Goal: Obtain resource: Obtain resource

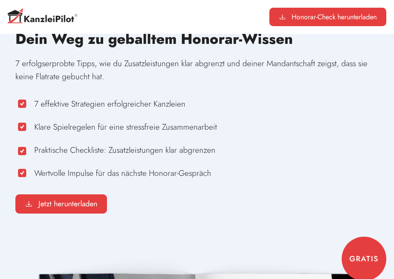
scroll to position [62, 0]
click at [74, 200] on span "Jetzt herunterladen" at bounding box center [67, 204] width 59 height 8
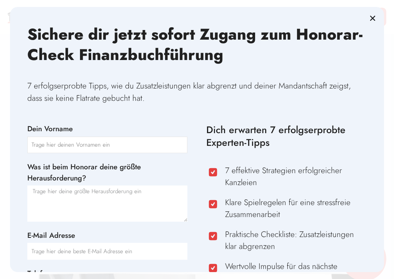
click at [48, 149] on input "Dein Vorname" at bounding box center [107, 145] width 160 height 17
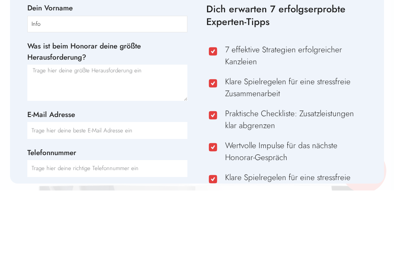
scroll to position [32, 0]
click at [53, 104] on input "Info" at bounding box center [107, 112] width 160 height 17
type input "I"
type input "Elke"
click at [89, 153] on textarea "Was ist beim Honorar deine größte Herausforderung?" at bounding box center [107, 171] width 160 height 36
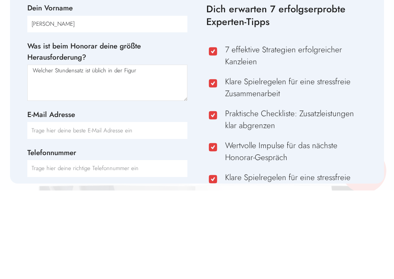
click at [161, 153] on textarea "Welcher Stundensatz ist üblich in der Figur" at bounding box center [107, 171] width 160 height 36
click at [173, 153] on textarea "Welcher Stundensatz ist üblich in der Buchhaltung" at bounding box center [107, 171] width 160 height 36
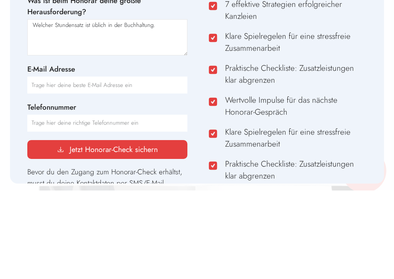
scroll to position [79, 0]
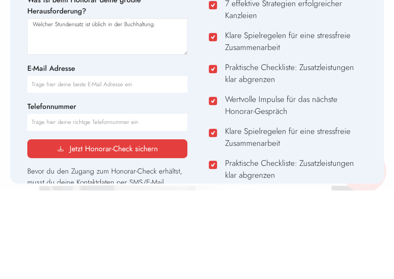
type textarea "Welcher Stundensatz ist üblich in der Buchhaltung."
click at [92, 164] on input "E-Mail Adresse" at bounding box center [107, 172] width 160 height 17
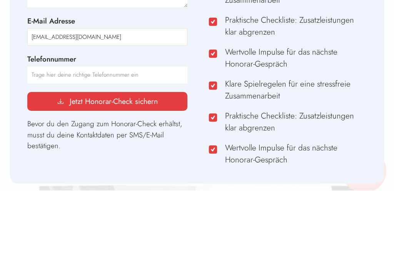
scroll to position [127, 0]
type input "info@veil-steuerberatung.de"
click at [133, 142] on div "Telefonnummer" at bounding box center [107, 157] width 165 height 30
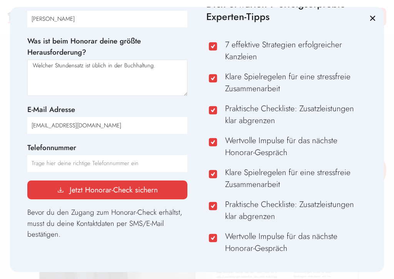
click at [126, 85] on textarea "Welcher Stundensatz ist üblich in der Buchhaltung." at bounding box center [107, 78] width 160 height 36
click at [164, 105] on div "Dein Vorname Elke Was ist beim Honorar deine größte Herausforderung? Welcher St…" at bounding box center [107, 103] width 165 height 210
click at [114, 171] on input "Telefonnummer" at bounding box center [107, 163] width 160 height 17
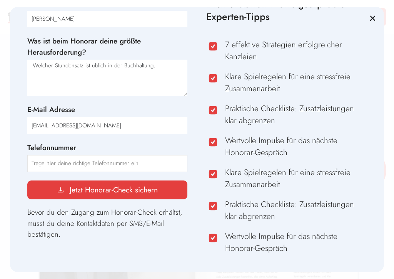
scroll to position [150, 0]
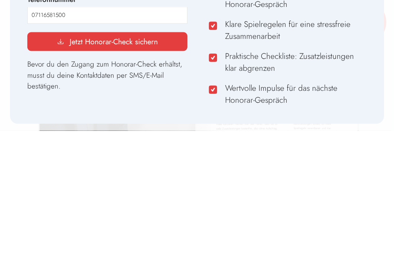
type input "07116581500"
click at [113, 186] on span "Jetzt Honorar-Check sichern" at bounding box center [114, 190] width 88 height 8
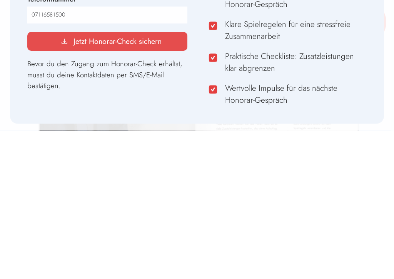
scroll to position [298, 0]
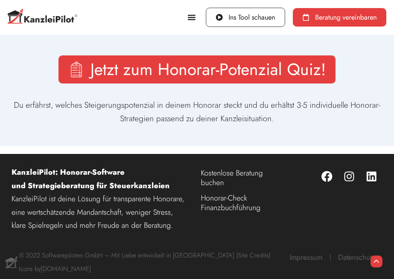
scroll to position [307, 0]
click at [216, 193] on link "Honorar-Check Finanzbuchführung" at bounding box center [242, 203] width 83 height 25
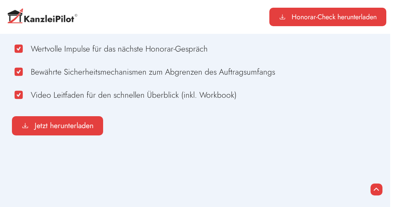
scroll to position [1242, 4]
